Goal: Find specific page/section: Find specific page/section

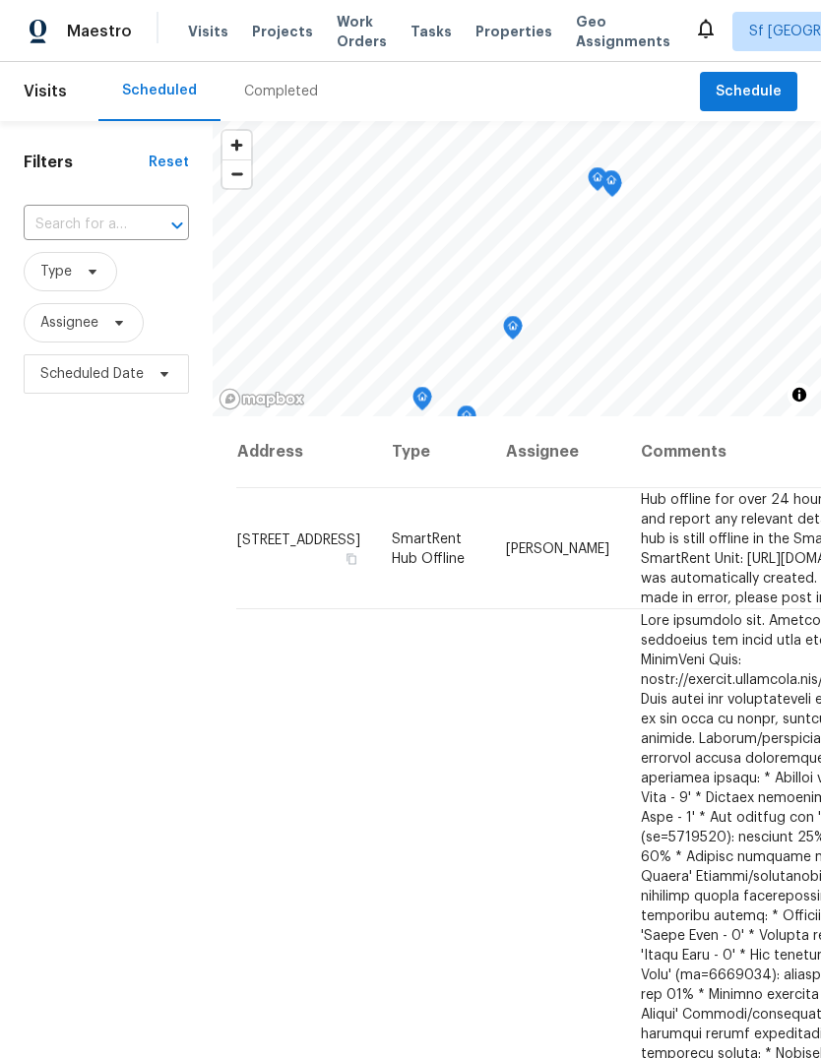
scroll to position [74, 0]
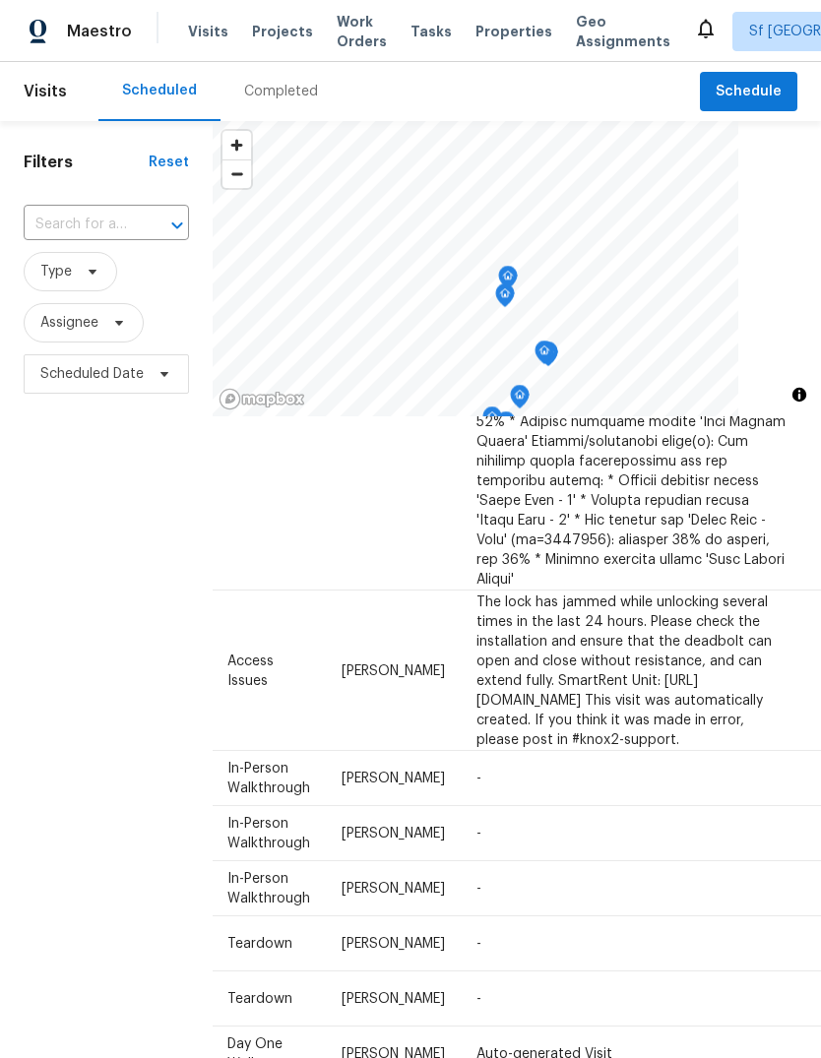
click at [580, 29] on span "Geo Assignments" at bounding box center [623, 31] width 94 height 39
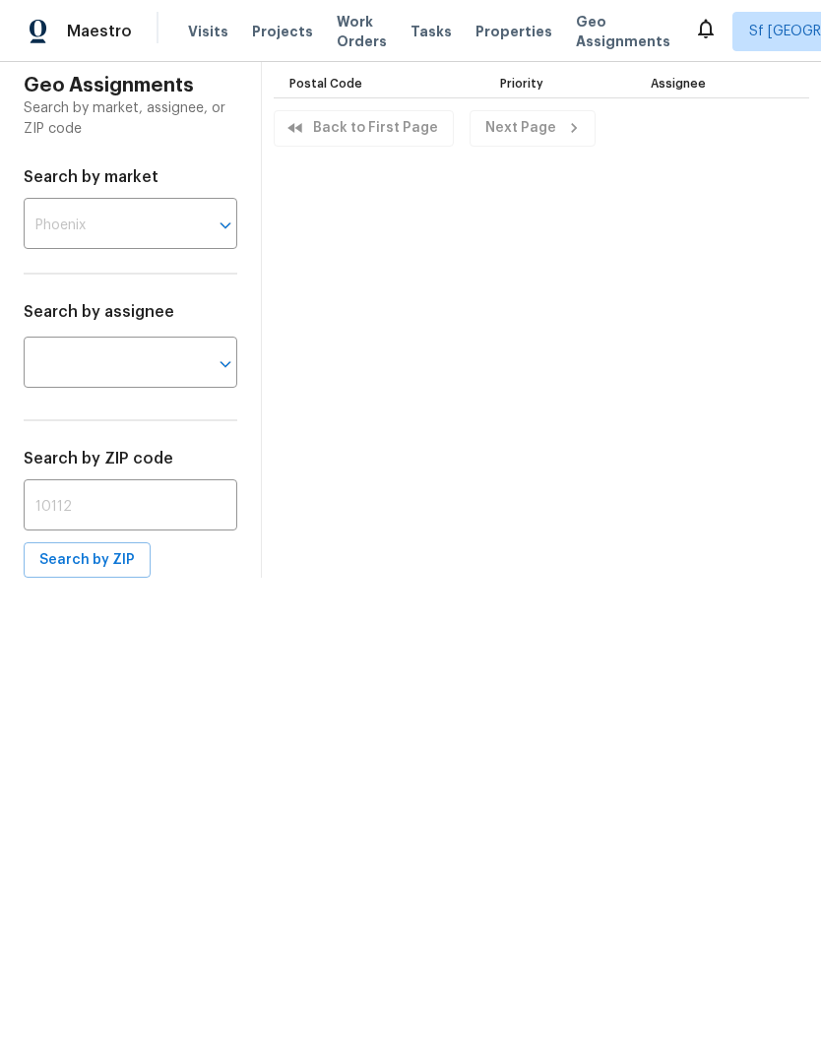
click at [77, 218] on input "text" at bounding box center [103, 226] width 158 height 46
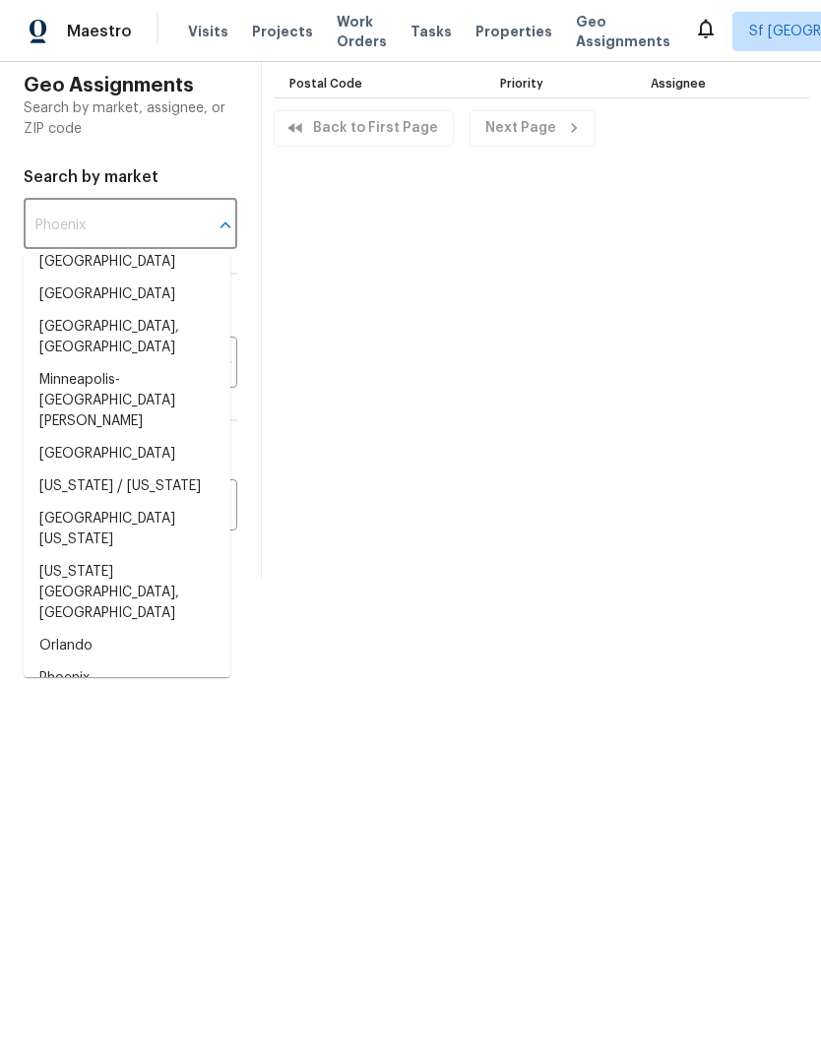
scroll to position [1305, 0]
type input "San Francisco Bay Area"
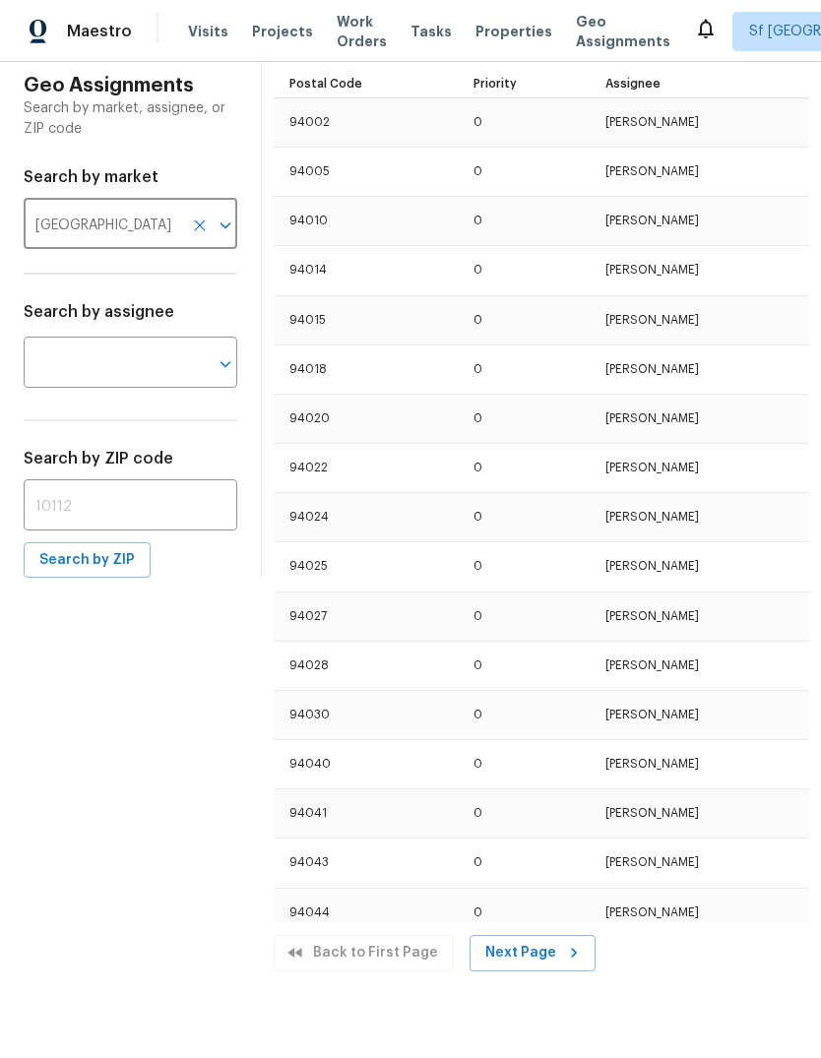
click at [174, 365] on input "text" at bounding box center [103, 364] width 158 height 46
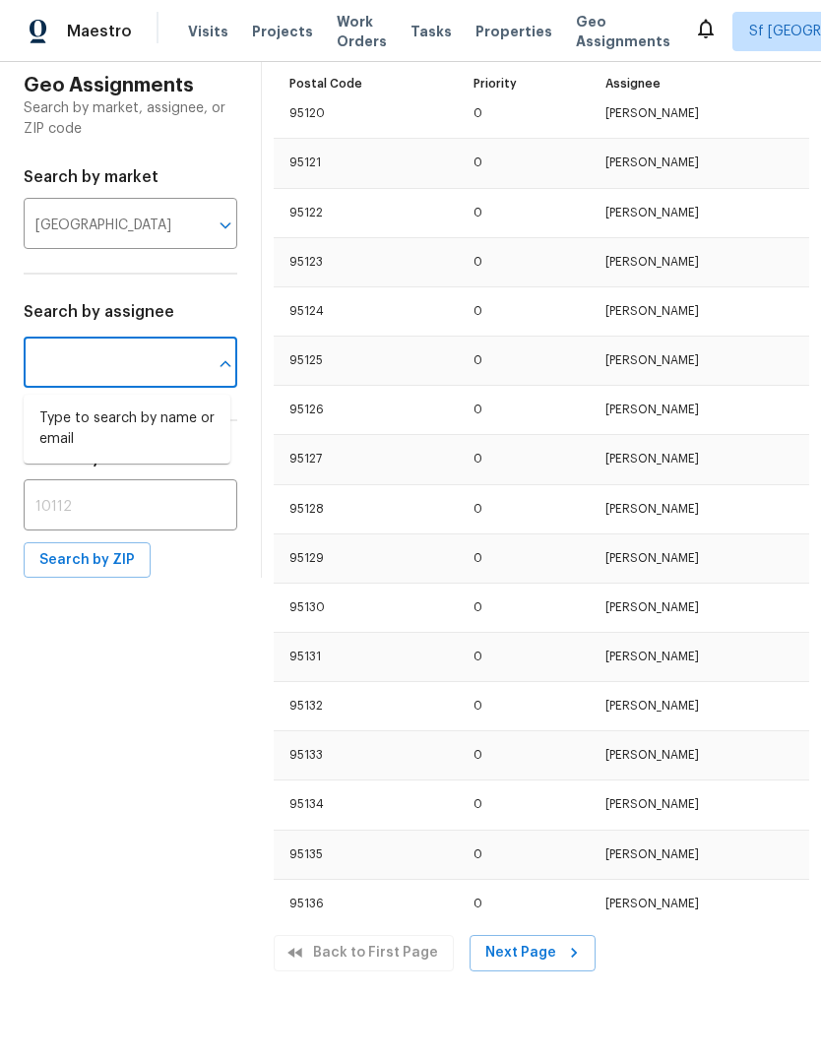
scroll to position [8940, 0]
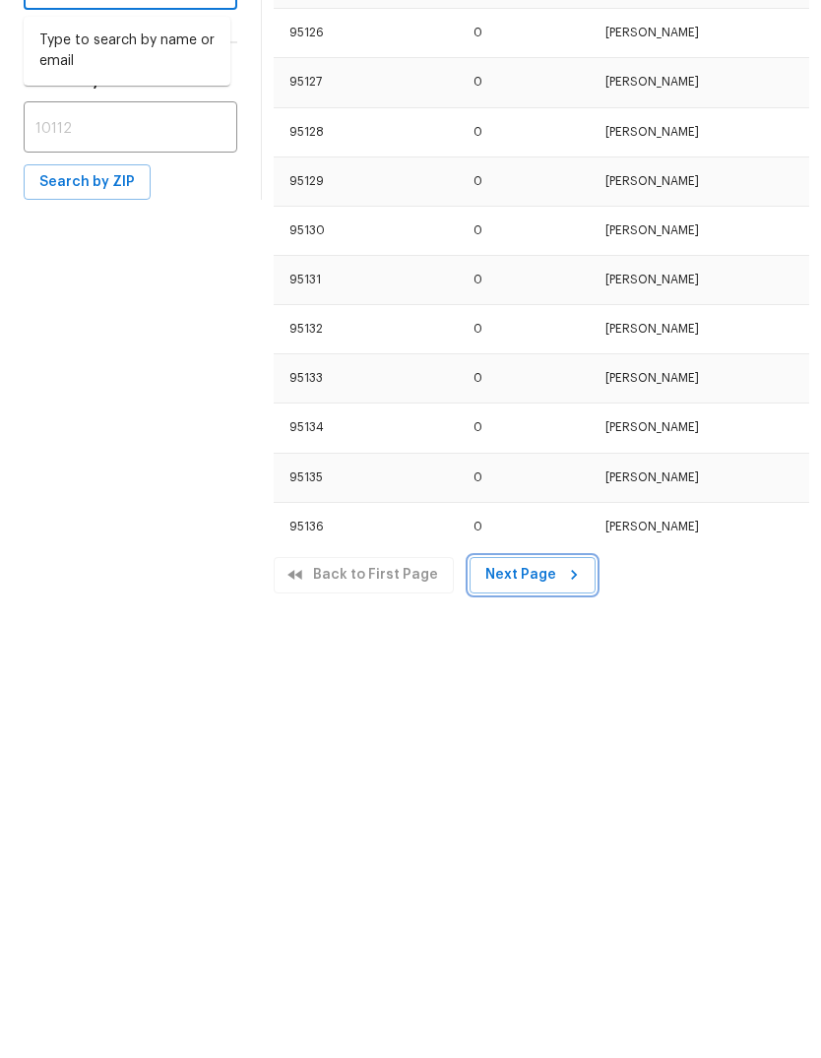
click at [507, 941] on span "Next Page" at bounding box center [532, 953] width 94 height 25
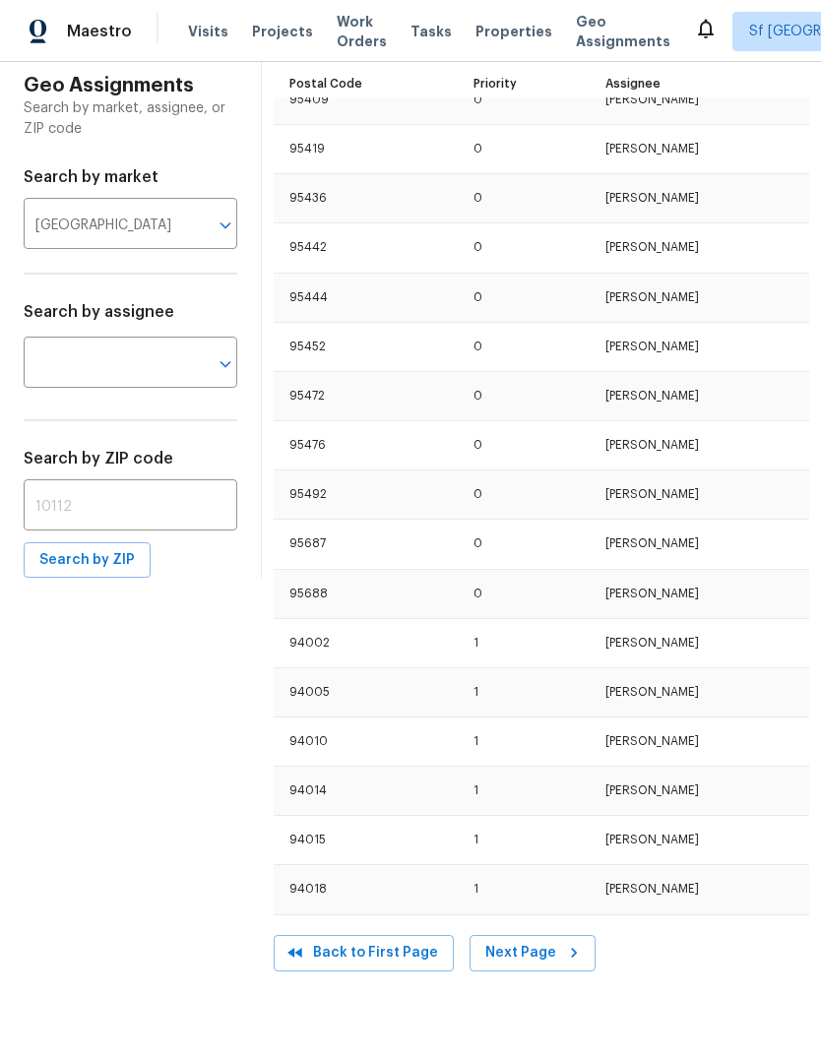
scroll to position [318, 0]
click at [192, 31] on span "Visits" at bounding box center [208, 32] width 40 height 20
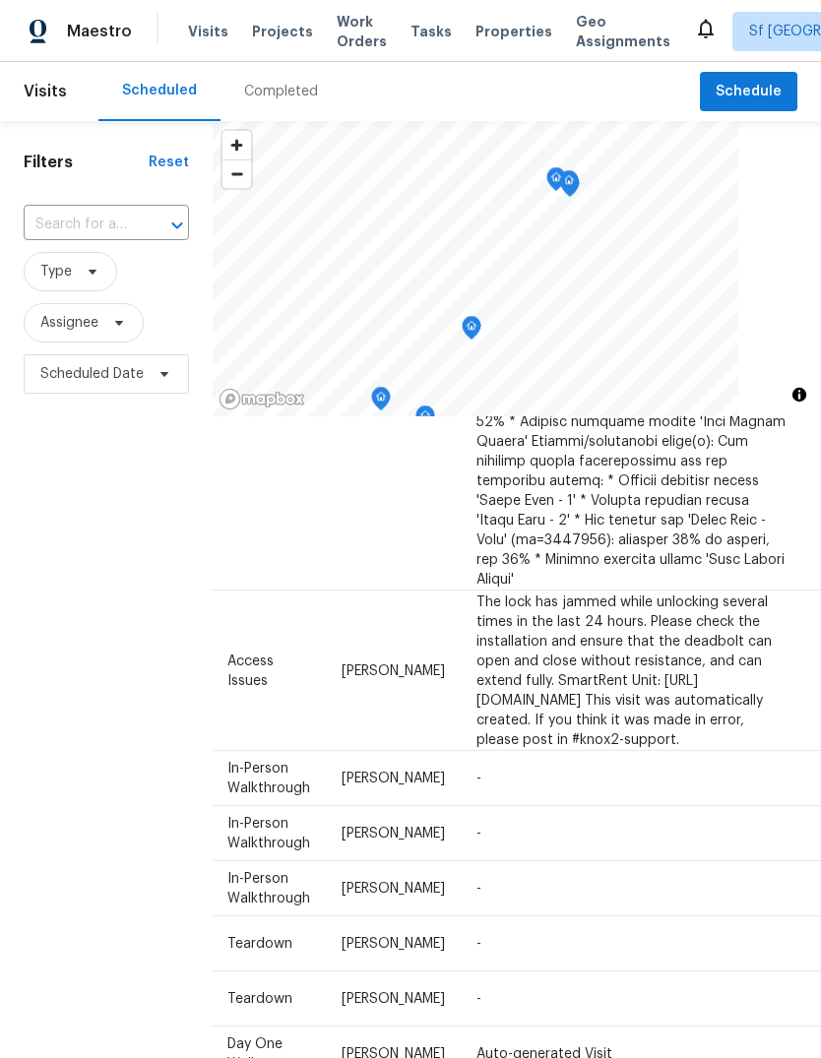
scroll to position [1699, 164]
click at [117, 826] on div "Filters Reset ​ Type Assignee Scheduled Date" at bounding box center [106, 691] width 213 height 1141
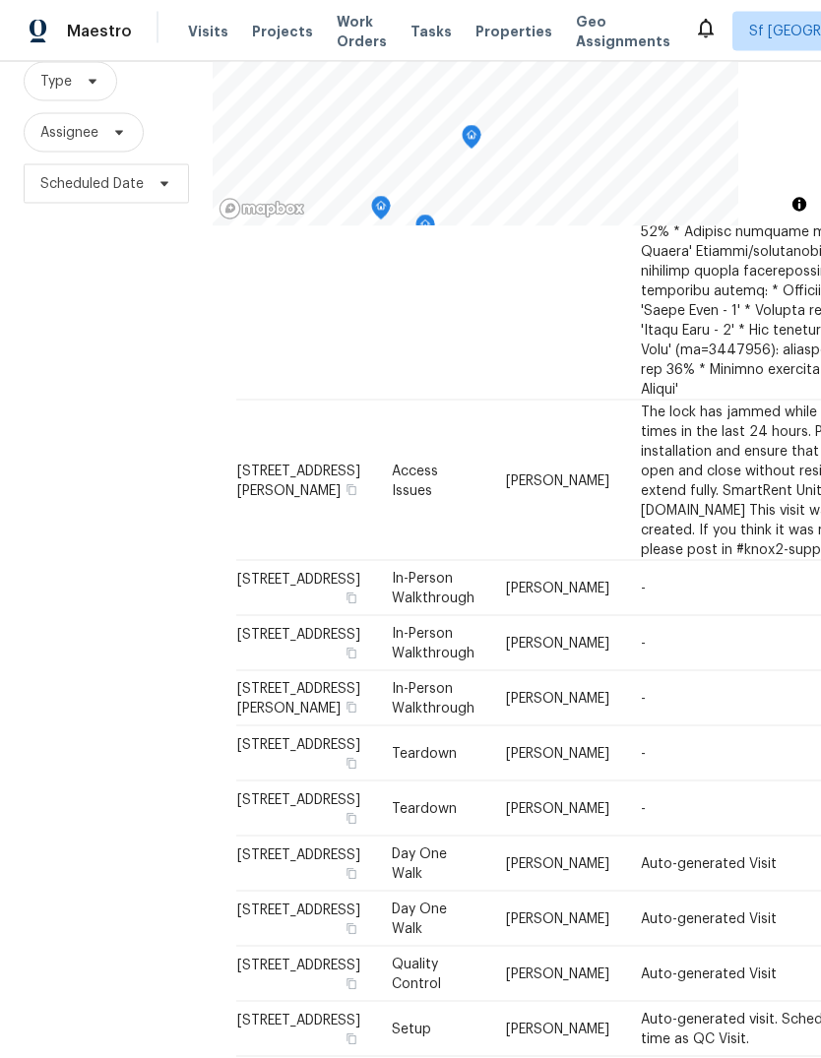
scroll to position [74, 0]
